Goal: Find contact information: Find contact information

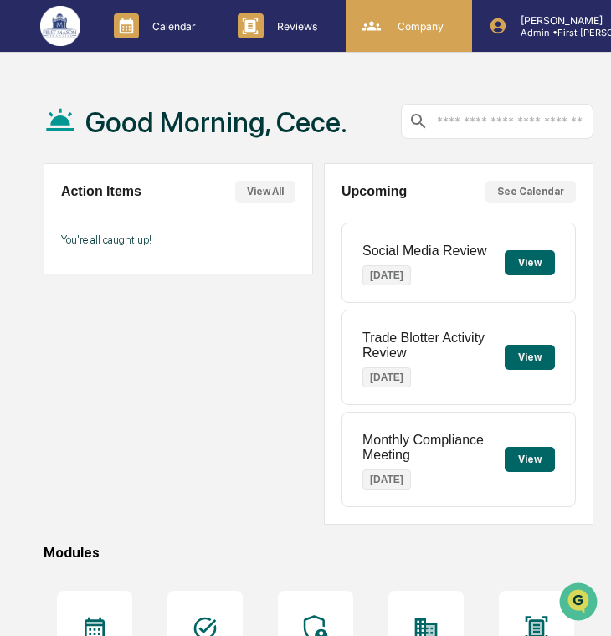
click at [416, 46] on div "Company People, Data, Settings" at bounding box center [409, 26] width 126 height 52
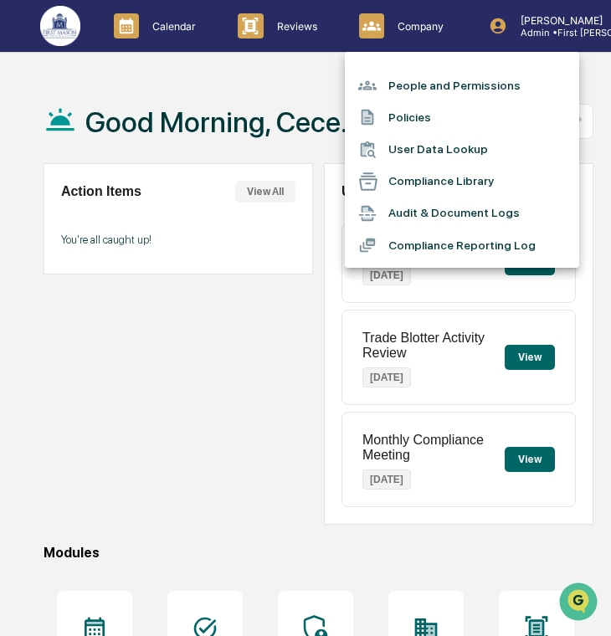
click at [436, 81] on li "People and Permissions" at bounding box center [462, 85] width 234 height 32
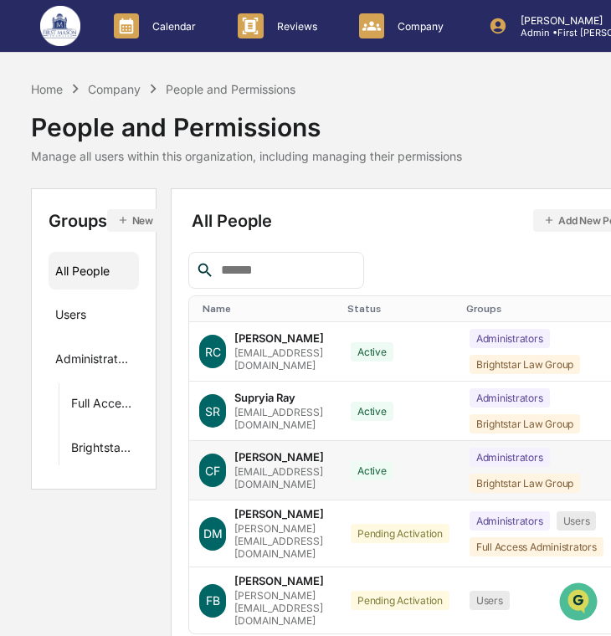
scroll to position [42, 0]
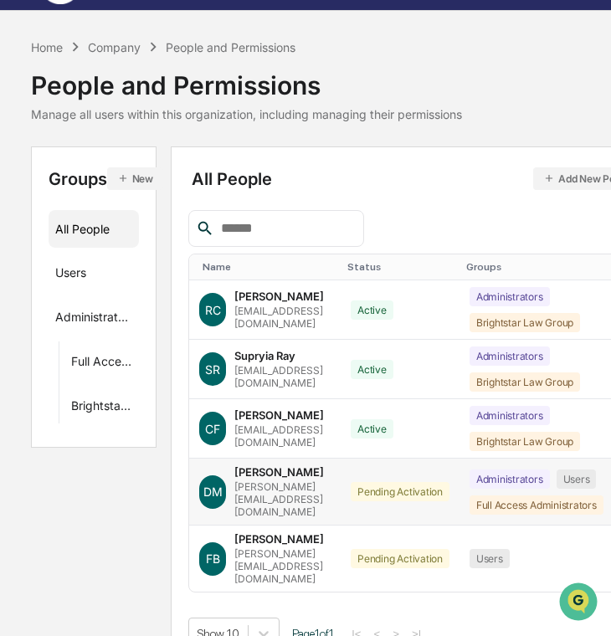
click at [268, 491] on div "[PERSON_NAME][EMAIL_ADDRESS][DOMAIN_NAME]" at bounding box center [282, 499] width 96 height 38
copy div "[PERSON_NAME][EMAIL_ADDRESS][DOMAIN_NAME]"
click at [283, 547] on div "[PERSON_NAME][EMAIL_ADDRESS][DOMAIN_NAME]" at bounding box center [282, 566] width 96 height 38
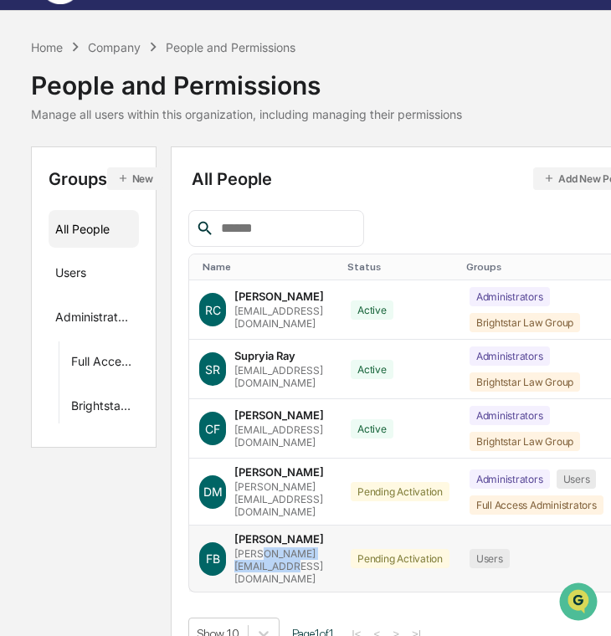
click at [283, 547] on div "[PERSON_NAME][EMAIL_ADDRESS][DOMAIN_NAME]" at bounding box center [282, 566] width 96 height 38
copy div "[PERSON_NAME][EMAIL_ADDRESS][DOMAIN_NAME]"
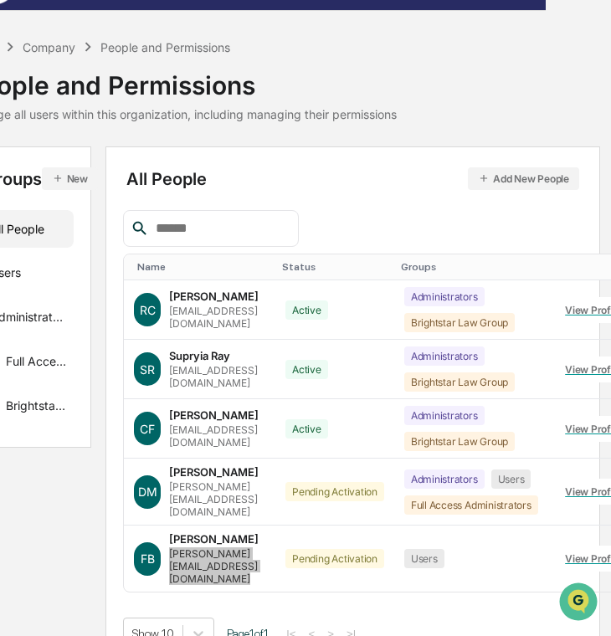
scroll to position [0, 65]
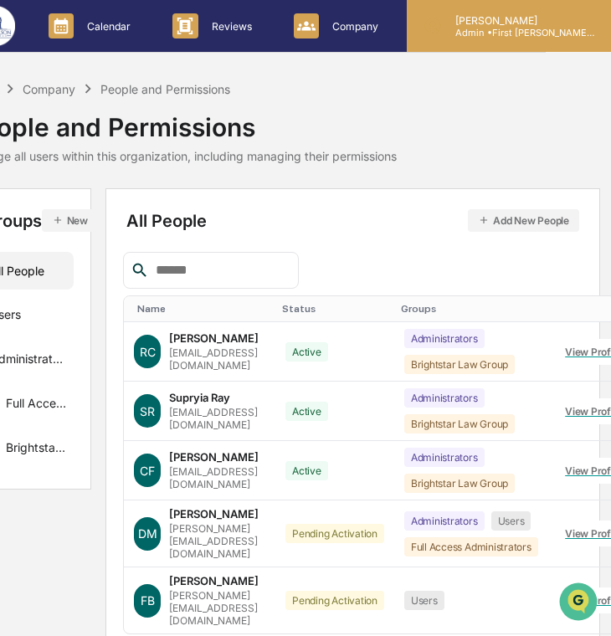
click at [492, 23] on p "[PERSON_NAME]" at bounding box center [520, 20] width 156 height 13
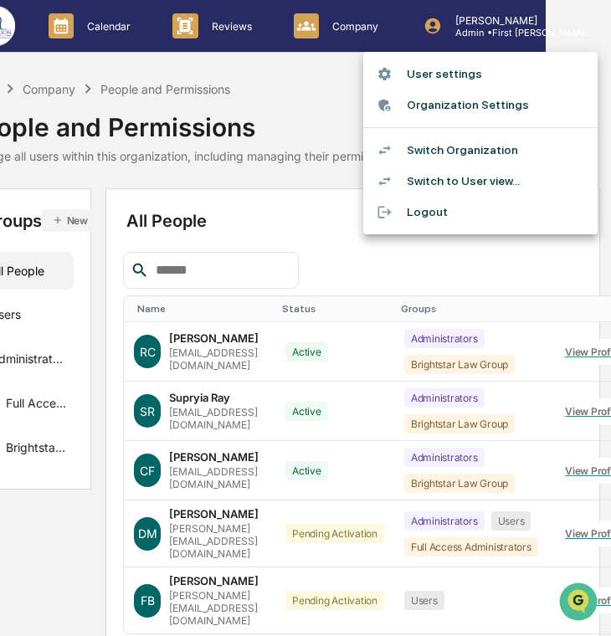
click at [473, 146] on li "Switch Organization" at bounding box center [480, 150] width 234 height 31
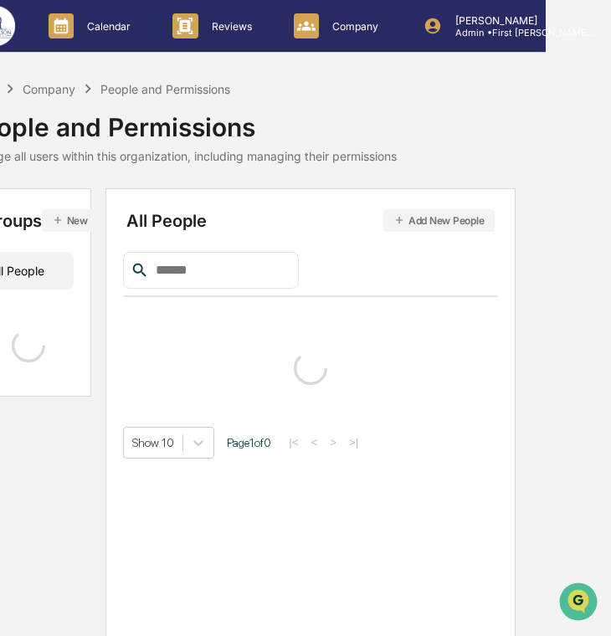
scroll to position [0, 0]
